Goal: Task Accomplishment & Management: Manage account settings

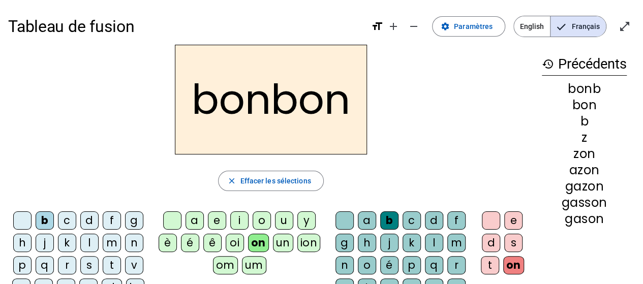
click at [549, 65] on mat-icon "history" at bounding box center [548, 64] width 12 height 12
click at [543, 62] on mat-icon "history" at bounding box center [548, 64] width 12 height 12
click at [586, 95] on div "bonb" at bounding box center [584, 89] width 85 height 12
click at [599, 124] on div "b" at bounding box center [584, 121] width 85 height 12
click at [296, 181] on span "Effacer les sélections" at bounding box center [275, 181] width 71 height 12
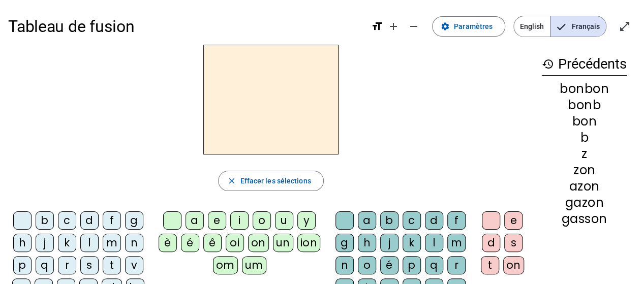
click at [178, 222] on div at bounding box center [172, 220] width 18 height 18
click at [194, 218] on div "a" at bounding box center [194, 220] width 18 height 18
click at [363, 219] on div "a" at bounding box center [367, 220] width 18 height 18
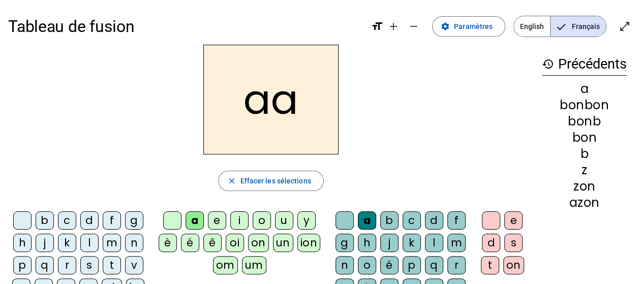
click at [363, 219] on div "a" at bounding box center [367, 220] width 18 height 18
click at [344, 221] on div at bounding box center [344, 220] width 18 height 18
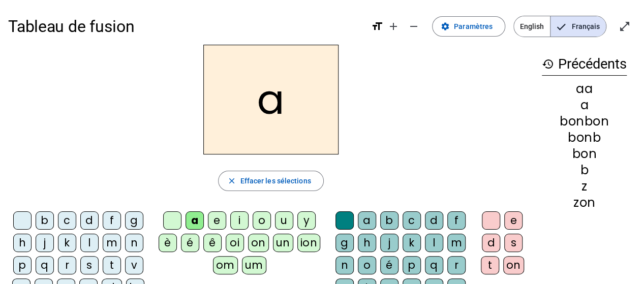
click at [511, 221] on div "e" at bounding box center [513, 220] width 18 height 18
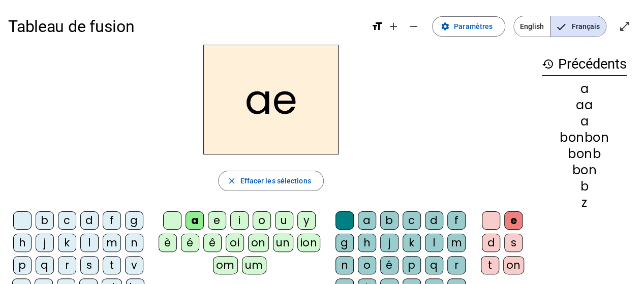
click at [492, 220] on div at bounding box center [491, 220] width 18 height 18
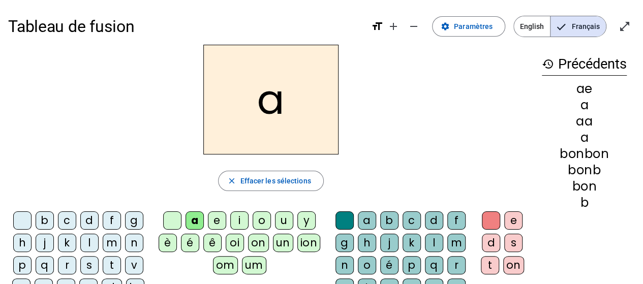
click at [18, 217] on div at bounding box center [22, 220] width 18 height 18
click at [174, 217] on div at bounding box center [172, 220] width 18 height 18
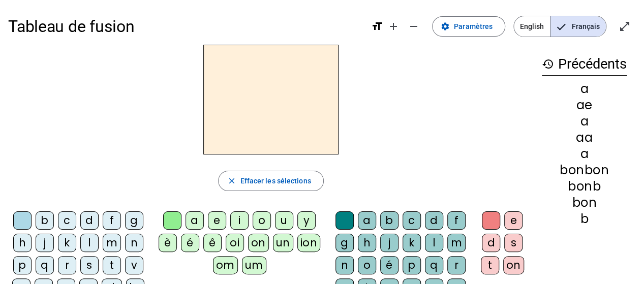
click at [45, 218] on div "b" at bounding box center [45, 220] width 18 height 18
click at [73, 219] on div "c" at bounding box center [67, 220] width 18 height 18
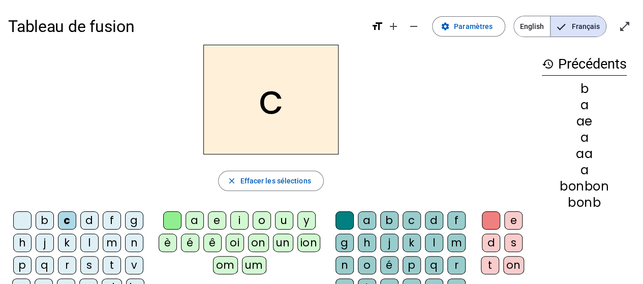
click at [82, 220] on div "d" at bounding box center [89, 220] width 18 height 18
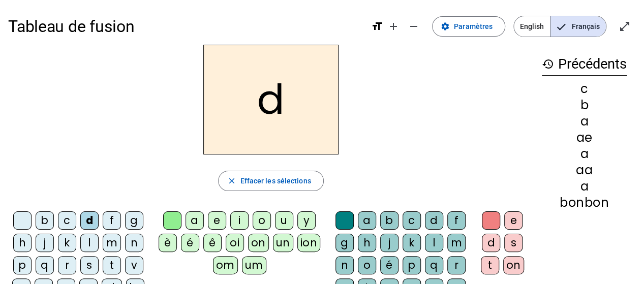
click at [114, 221] on div "f" at bounding box center [112, 220] width 18 height 18
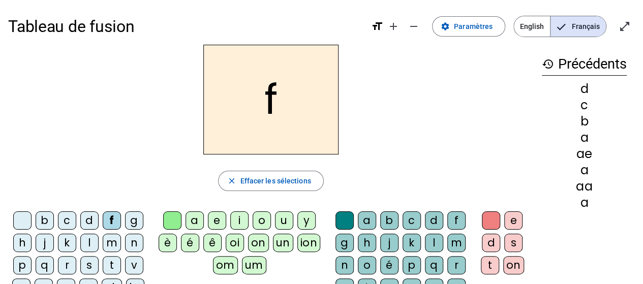
click at [132, 221] on div "g" at bounding box center [134, 220] width 18 height 18
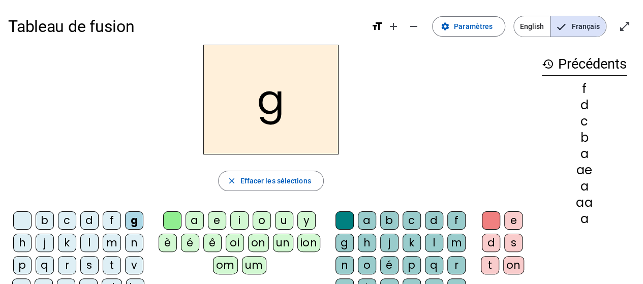
click at [26, 241] on div "h" at bounding box center [22, 243] width 18 height 18
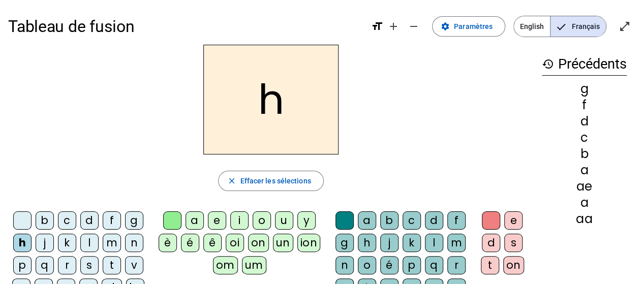
click at [43, 241] on div "j" at bounding box center [45, 243] width 18 height 18
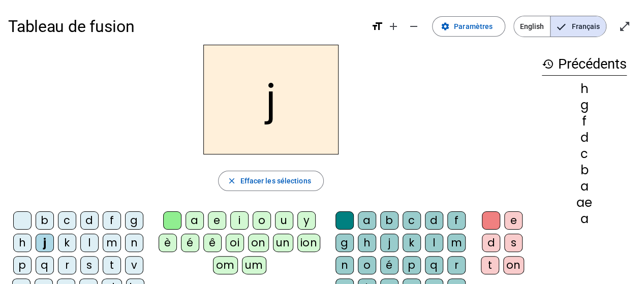
click at [70, 242] on div "k" at bounding box center [67, 243] width 18 height 18
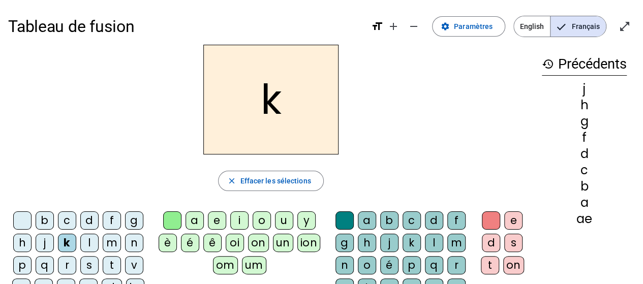
click at [77, 242] on letter-bubble "k" at bounding box center [69, 245] width 22 height 22
click at [85, 243] on div "l" at bounding box center [89, 243] width 18 height 18
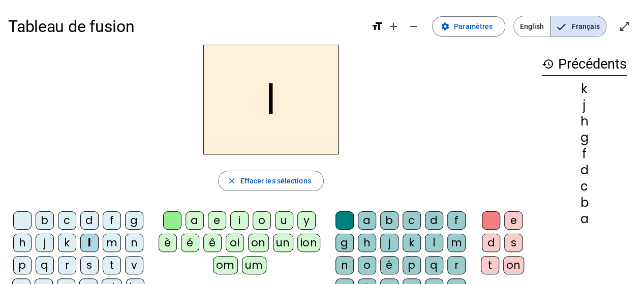
click at [26, 221] on div at bounding box center [22, 220] width 18 height 18
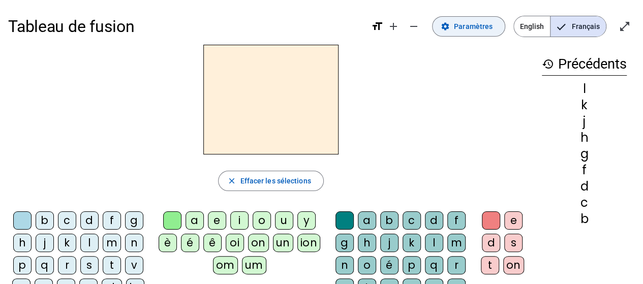
click at [496, 33] on span at bounding box center [468, 26] width 72 height 24
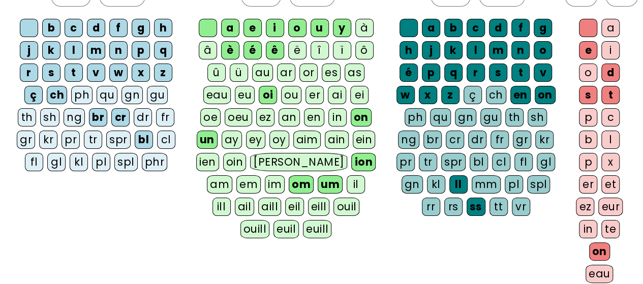
scroll to position [152, 0]
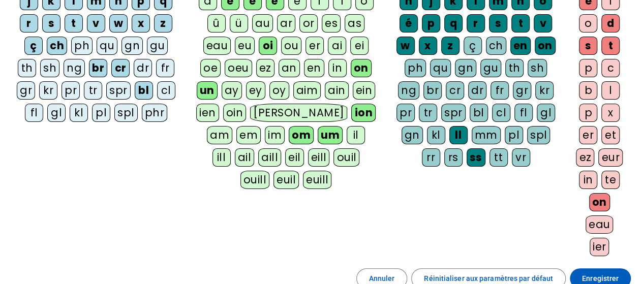
click at [602, 243] on div "ier" at bounding box center [599, 247] width 20 height 18
click at [318, 132] on div "um" at bounding box center [330, 135] width 25 height 18
click at [613, 273] on span "Enregistrer" at bounding box center [600, 278] width 37 height 12
